Goal: Navigation & Orientation: Find specific page/section

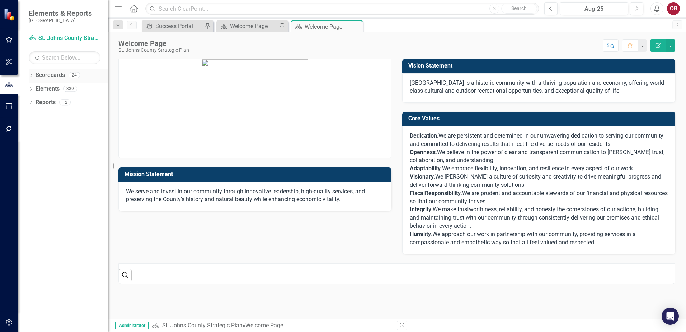
click at [30, 75] on icon "Dropdown" at bounding box center [31, 76] width 5 height 4
click at [34, 89] on icon "Dropdown" at bounding box center [34, 88] width 5 height 4
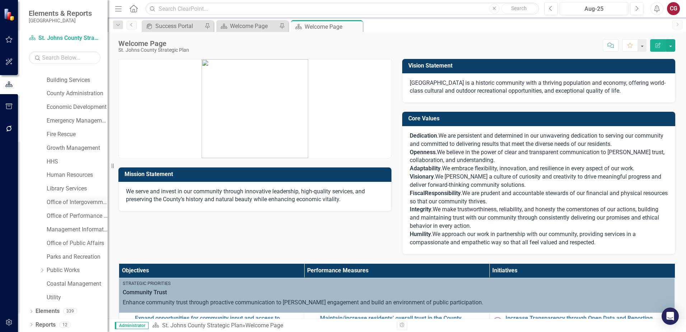
scroll to position [37, 0]
click at [72, 255] on link "Parks and Recreation" at bounding box center [77, 256] width 61 height 8
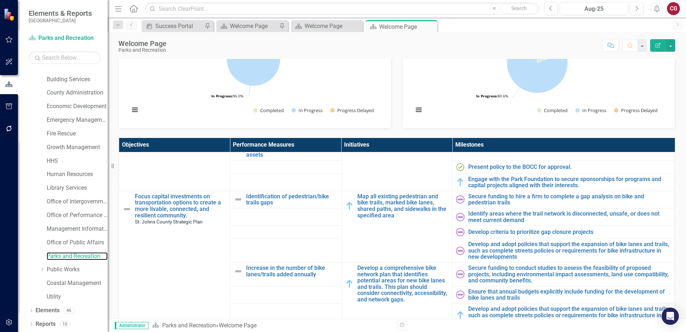
scroll to position [1081, 0]
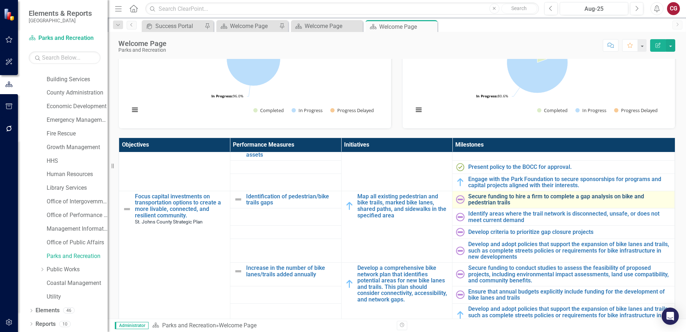
click at [478, 194] on link "Secure funding to hire a firm to complete a gap analysis on bike and pedestrian…" at bounding box center [569, 199] width 203 height 13
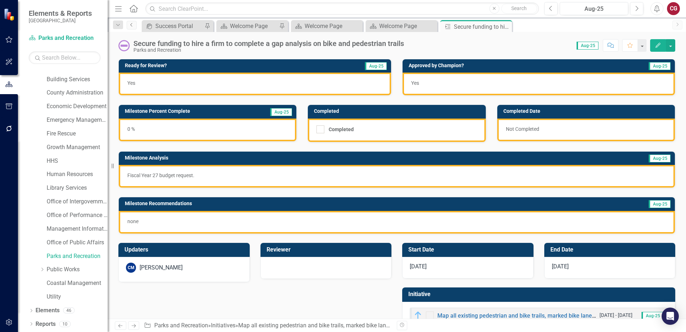
click at [136, 27] on link "Previous" at bounding box center [132, 25] width 10 height 9
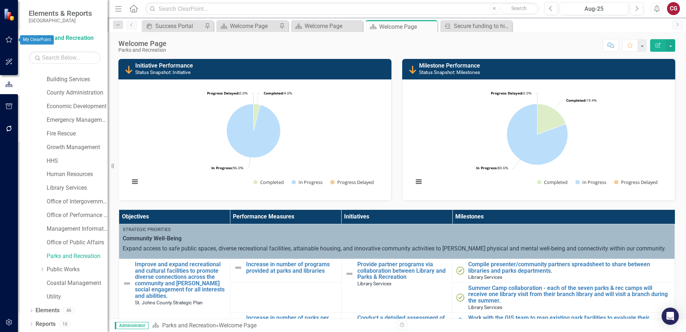
click at [8, 42] on icon "button" at bounding box center [9, 39] width 7 height 6
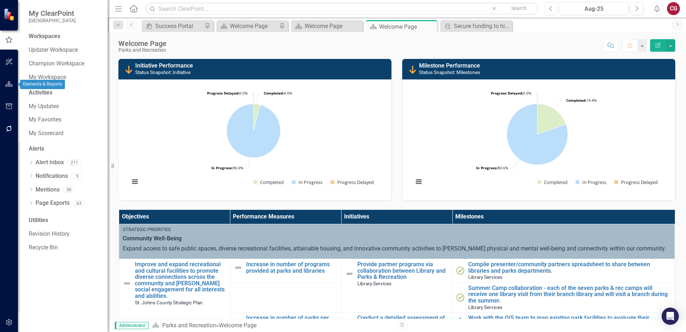
click at [6, 84] on icon "button" at bounding box center [9, 84] width 8 height 6
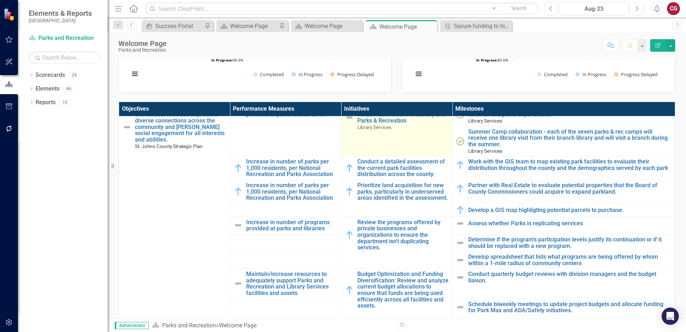
scroll to position [36, 0]
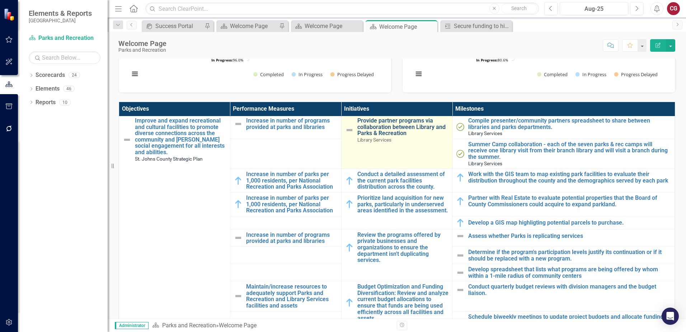
click at [367, 127] on link "Provide partner programs via collaboration between Library and Parks & Recreati…" at bounding box center [402, 126] width 91 height 19
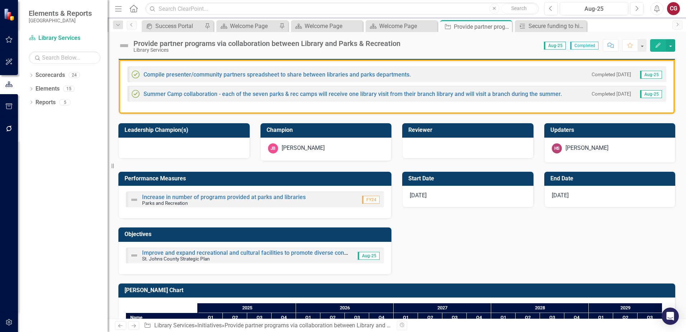
scroll to position [215, 0]
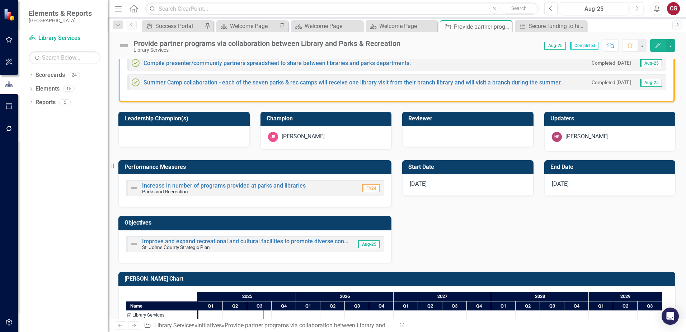
click at [130, 25] on icon "Previous" at bounding box center [132, 25] width 6 height 4
